Goal: Check status: Check status

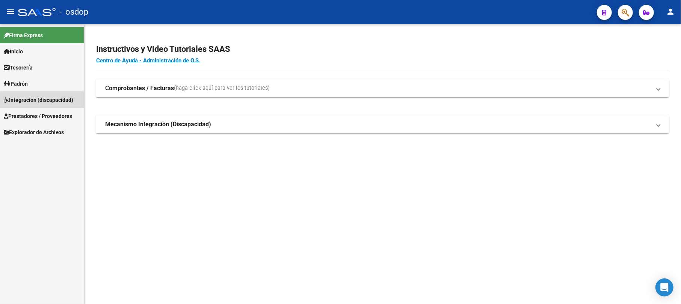
click at [49, 101] on span "Integración (discapacidad)" at bounding box center [38, 100] width 69 height 8
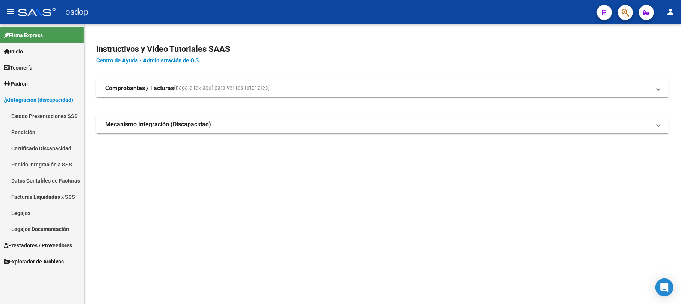
click at [27, 208] on link "Legajos" at bounding box center [42, 213] width 84 height 16
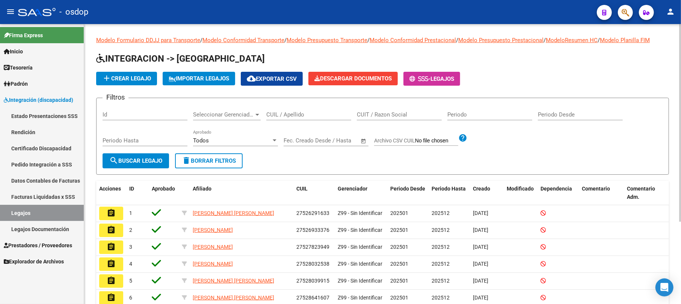
click at [285, 118] on div "CUIL / Apellido" at bounding box center [308, 112] width 85 height 16
click at [288, 112] on input "CUIL / Apellido" at bounding box center [308, 114] width 85 height 7
paste input "23529484704"
type input "23529484704"
click at [137, 161] on span "search Buscar Legajo" at bounding box center [135, 160] width 53 height 7
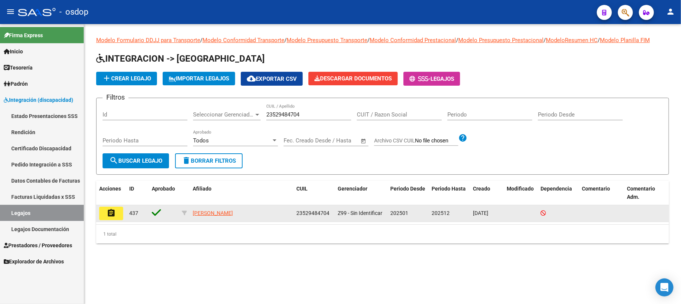
click at [113, 208] on mat-icon "assignment" at bounding box center [111, 212] width 9 height 9
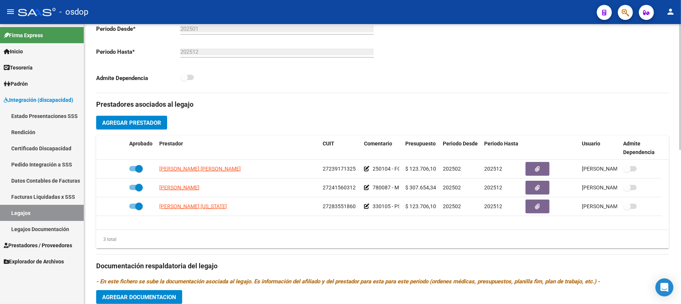
scroll to position [250, 0]
